Goal: Find specific page/section: Find specific page/section

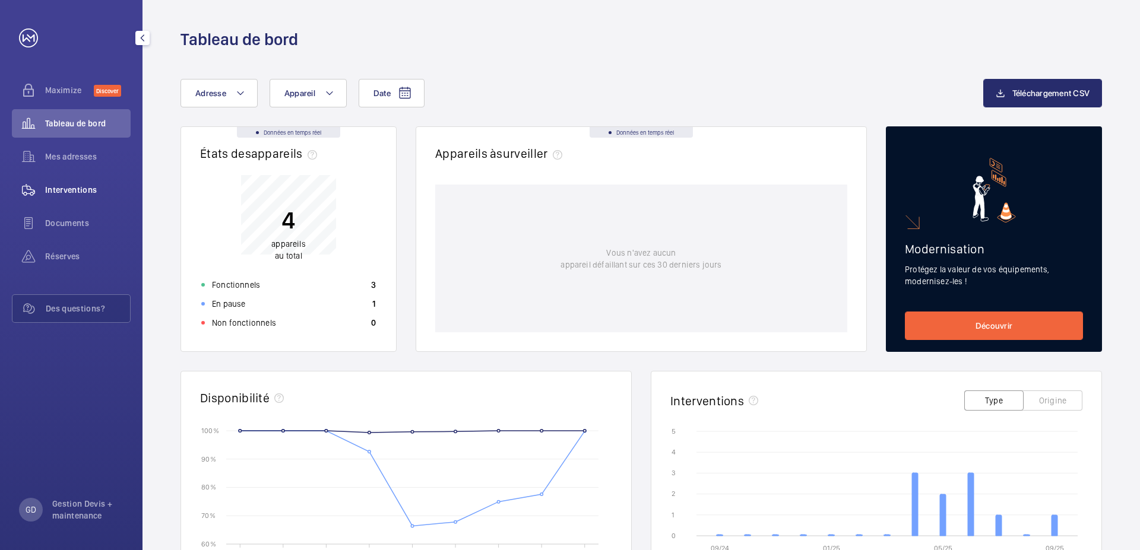
click at [78, 193] on span "Interventions" at bounding box center [87, 190] width 85 height 12
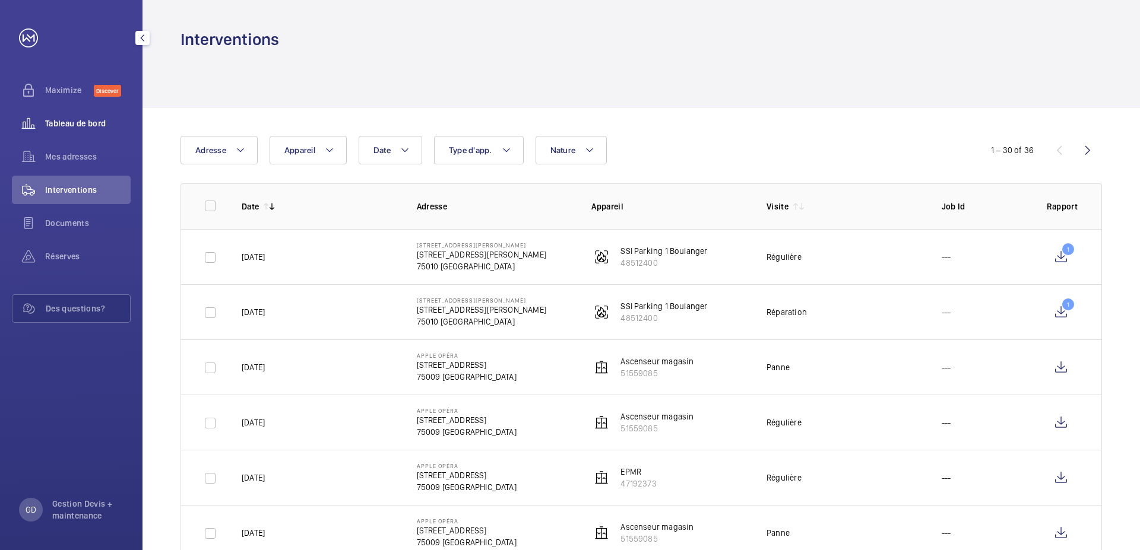
click at [59, 124] on span "Tableau de bord" at bounding box center [87, 124] width 85 height 12
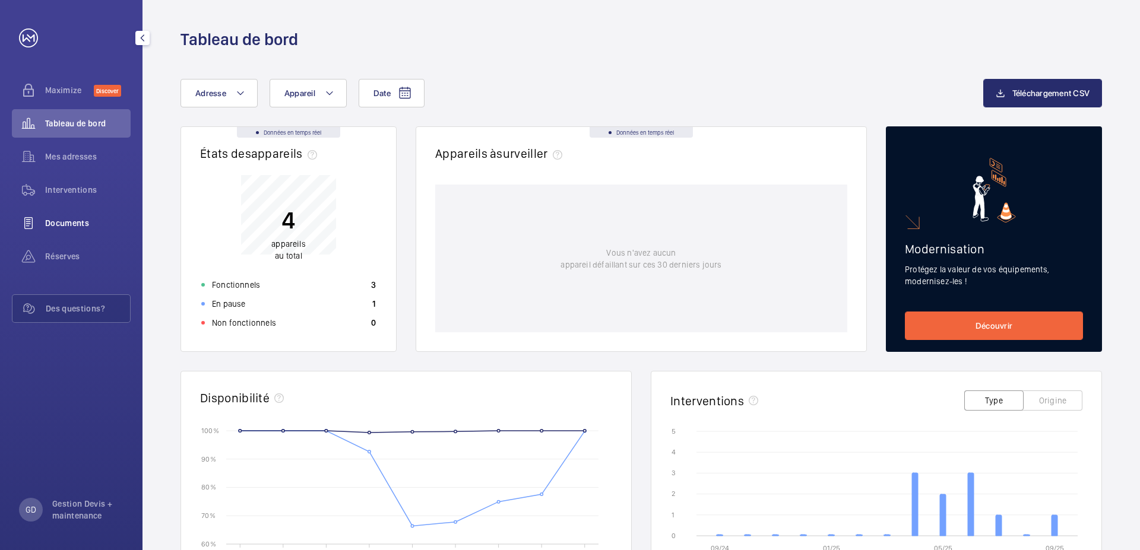
click at [62, 223] on span "Documents" at bounding box center [87, 223] width 85 height 12
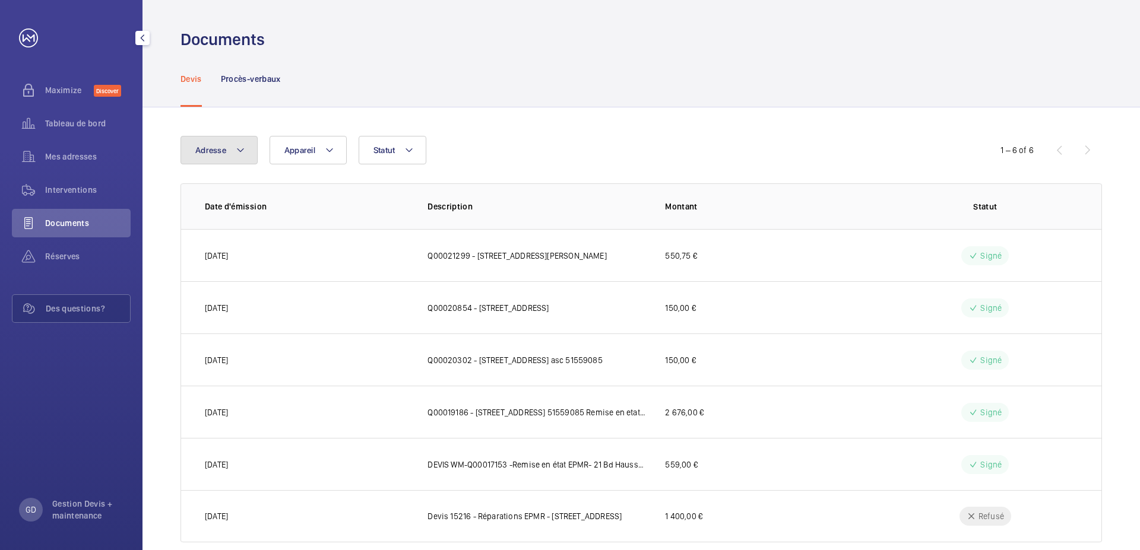
click at [242, 157] on mat-icon at bounding box center [240, 150] width 9 height 14
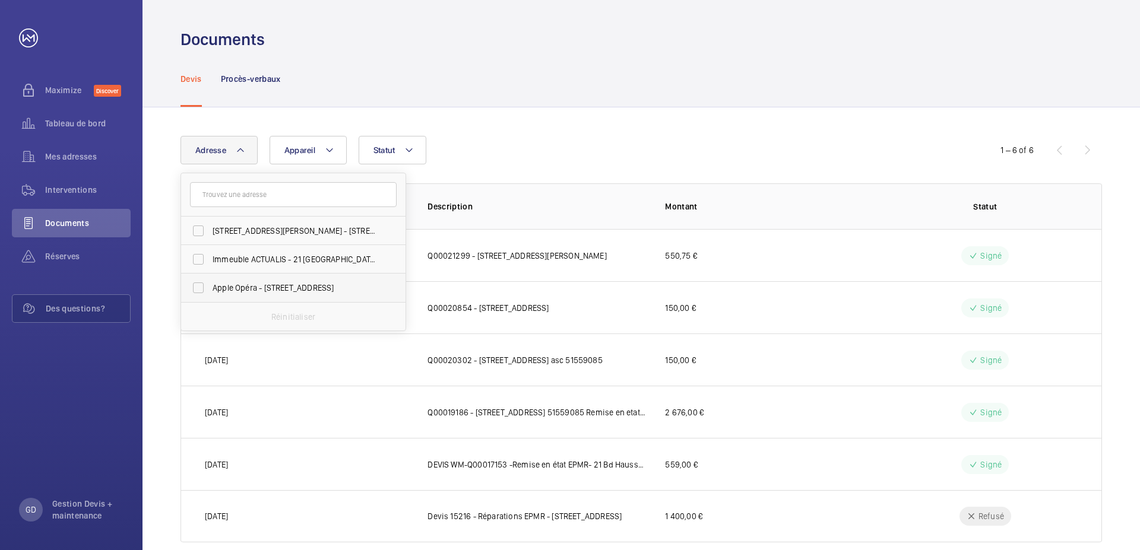
click at [228, 290] on span "Apple Opéra - [STREET_ADDRESS]" at bounding box center [294, 288] width 163 height 12
click at [210, 290] on input "Apple Opéra - [STREET_ADDRESS]" at bounding box center [198, 288] width 24 height 24
checkbox input "true"
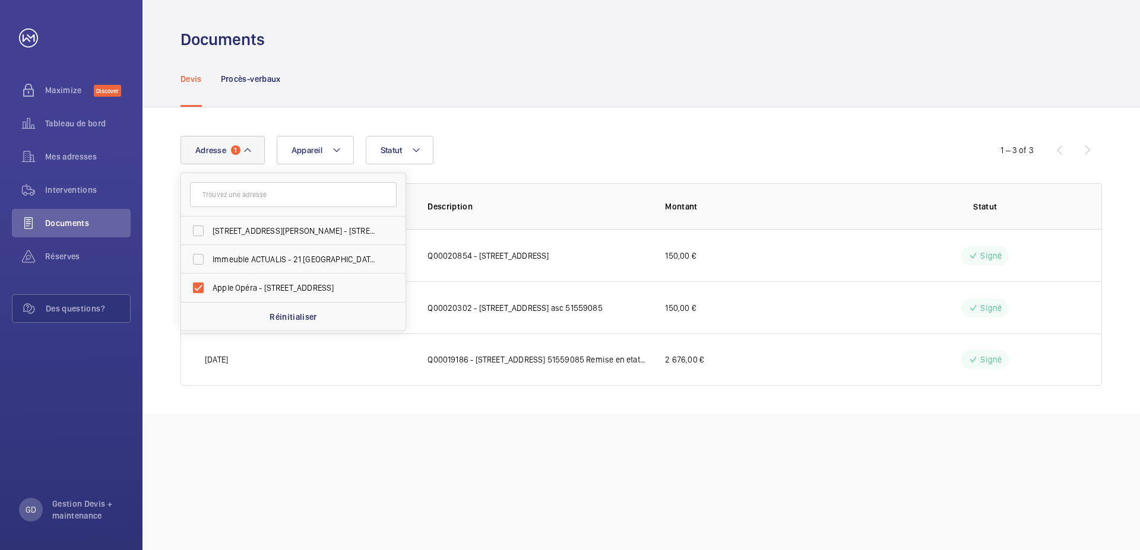
click at [508, 126] on div "Adresse [STREET_ADDRESS][PERSON_NAME][PERSON_NAME] Immeuble ACTUALIS - [GEOGRAP…" at bounding box center [640, 260] width 997 height 307
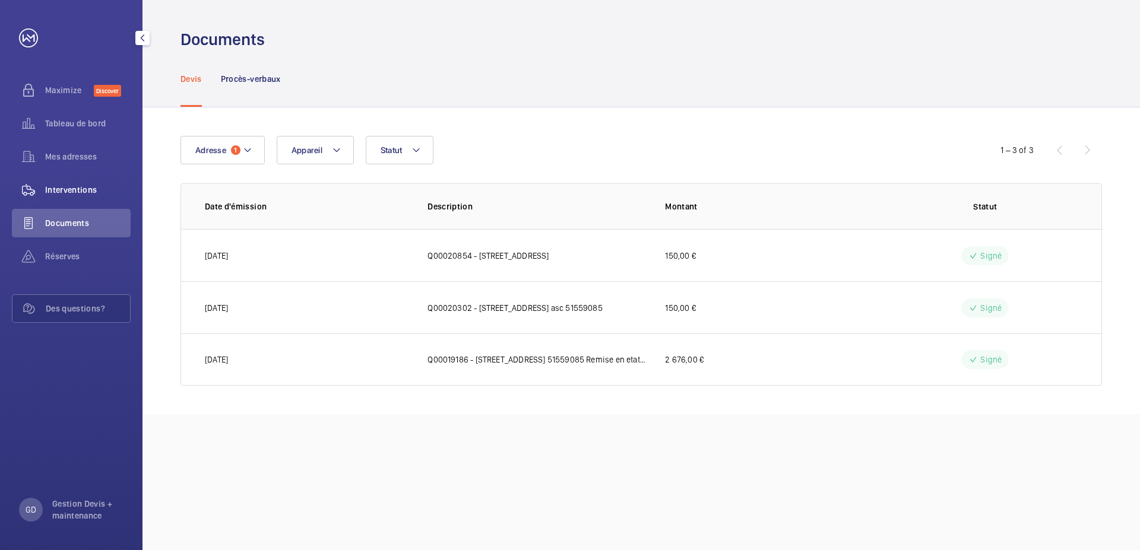
click at [72, 186] on span "Interventions" at bounding box center [87, 190] width 85 height 12
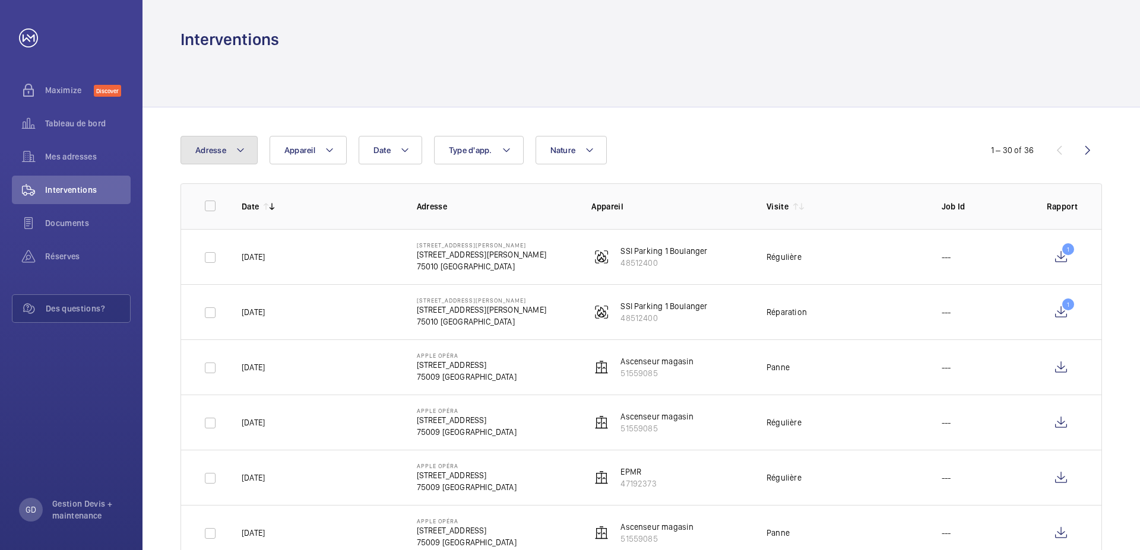
click at [249, 148] on button "Adresse" at bounding box center [218, 150] width 77 height 28
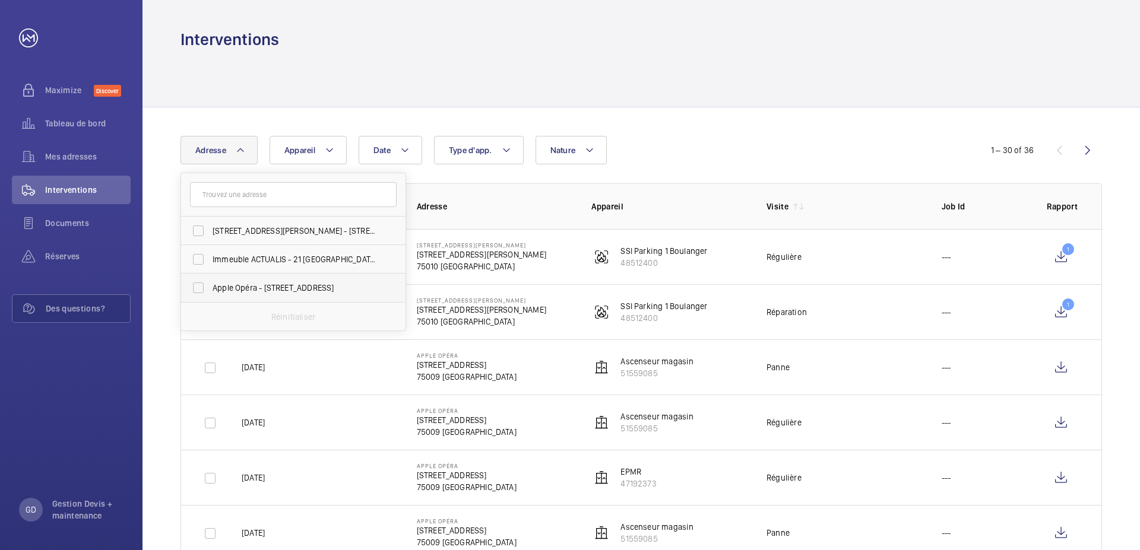
click at [246, 291] on span "Apple Opéra - [STREET_ADDRESS]" at bounding box center [294, 288] width 163 height 12
click at [210, 291] on input "Apple Opéra - [STREET_ADDRESS]" at bounding box center [198, 288] width 24 height 24
checkbox input "true"
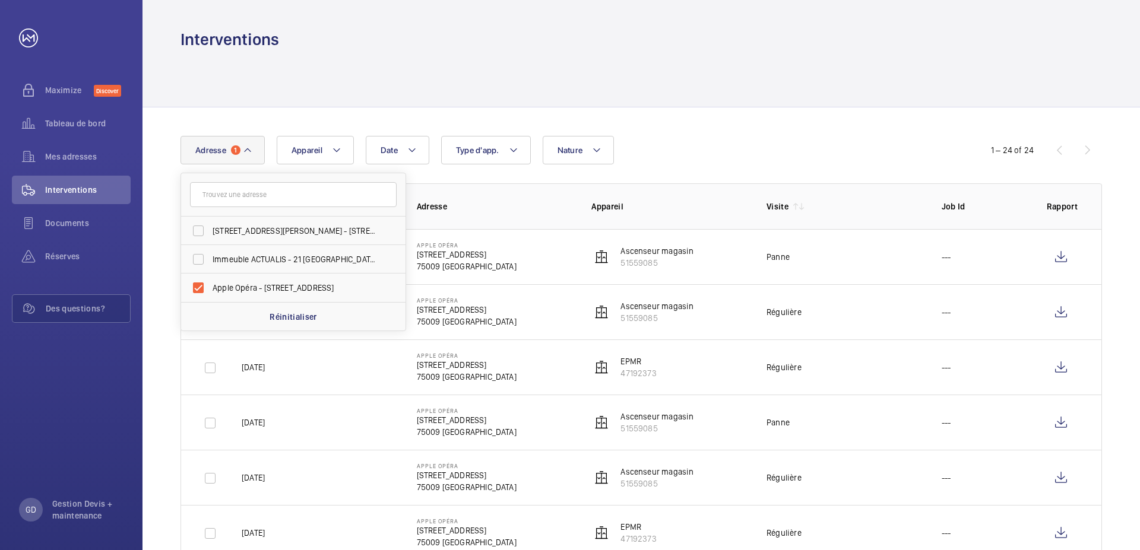
click at [671, 106] on div at bounding box center [640, 78] width 921 height 56
